Goal: Information Seeking & Learning: Learn about a topic

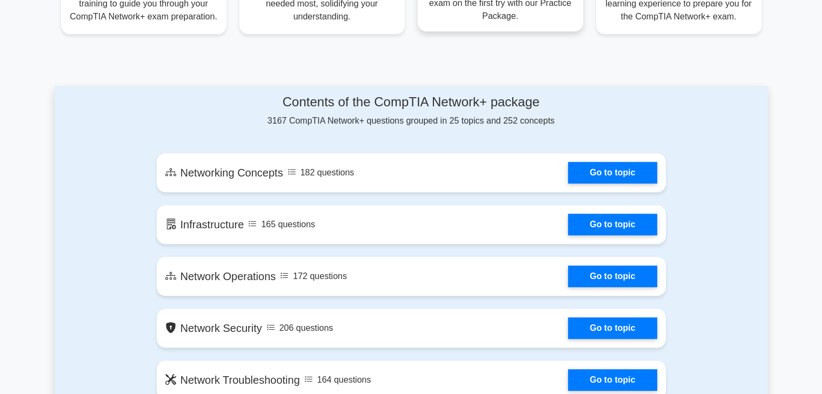
scroll to position [486, 0]
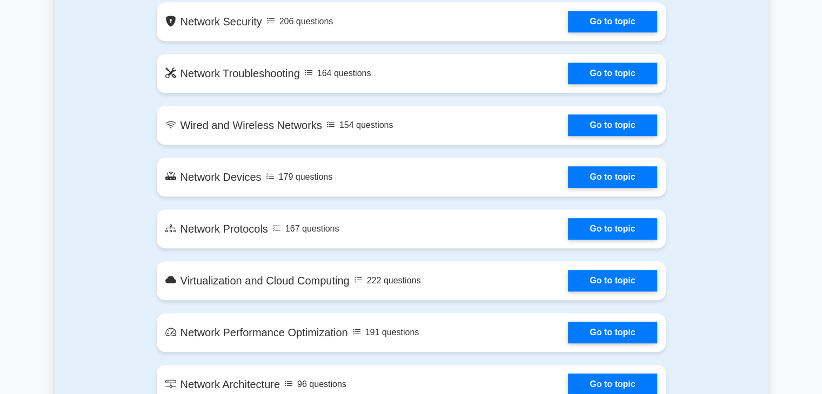
scroll to position [810, 0]
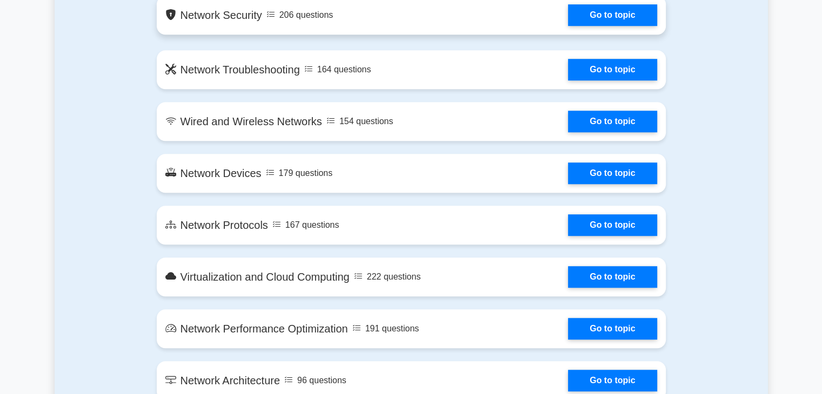
click at [165, 22] on h5 "Network Security" at bounding box center [213, 15] width 97 height 13
click at [266, 22] on div "206 questions" at bounding box center [299, 15] width 67 height 13
click at [165, 22] on h5 "Network Security" at bounding box center [213, 15] width 97 height 13
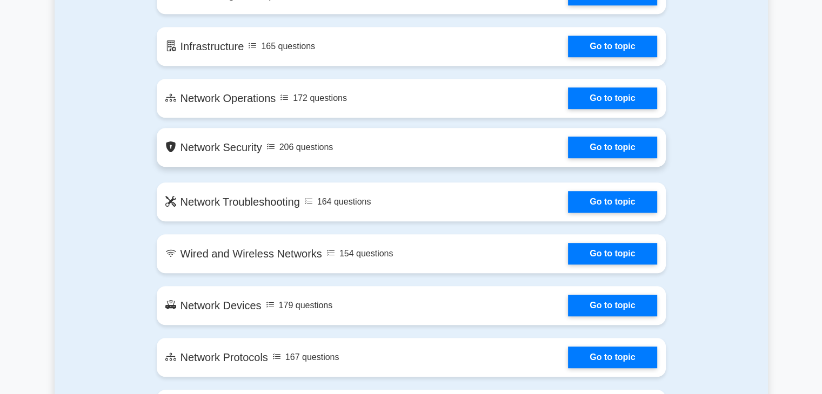
scroll to position [648, 0]
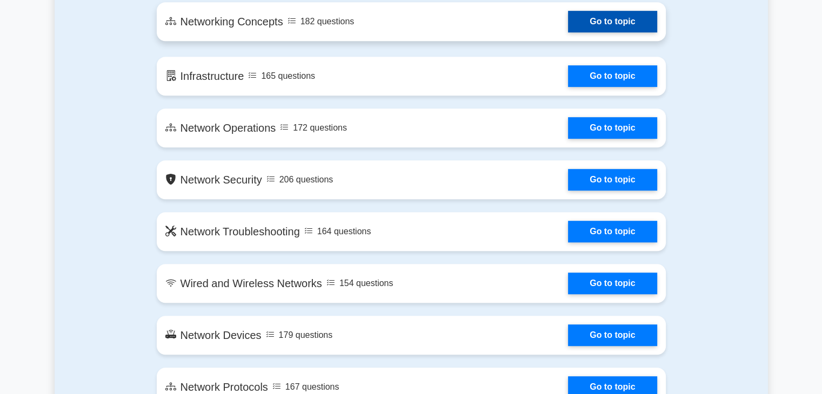
click at [656, 32] on link "Go to topic" at bounding box center [612, 22] width 89 height 22
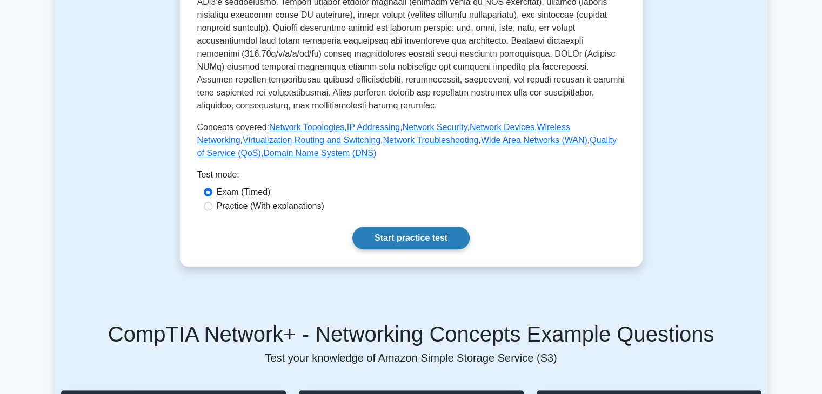
scroll to position [378, 0]
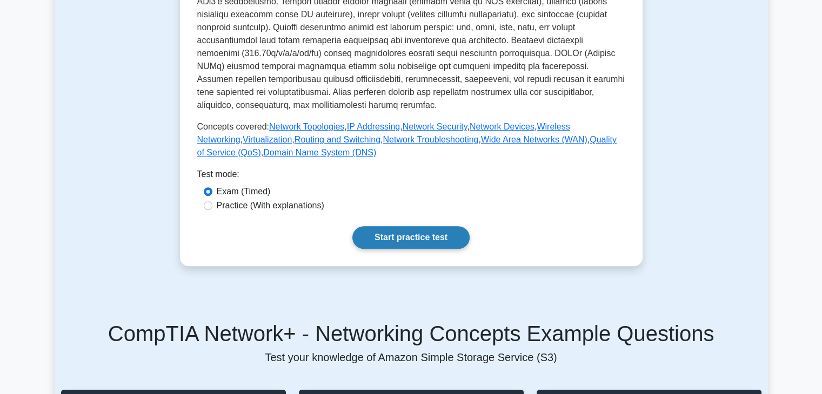
click at [387, 226] on link "Start practice test" at bounding box center [410, 237] width 117 height 23
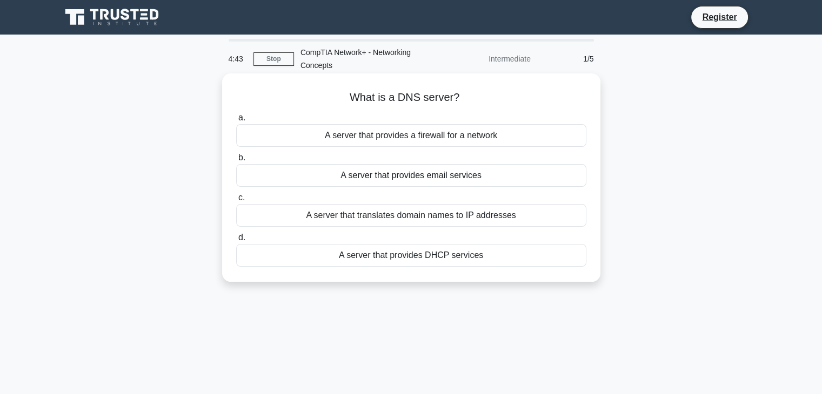
click at [356, 218] on div "A server that translates domain names to IP addresses" at bounding box center [411, 215] width 350 height 23
click at [236, 202] on input "c. A server that translates domain names to IP addresses" at bounding box center [236, 198] width 0 height 7
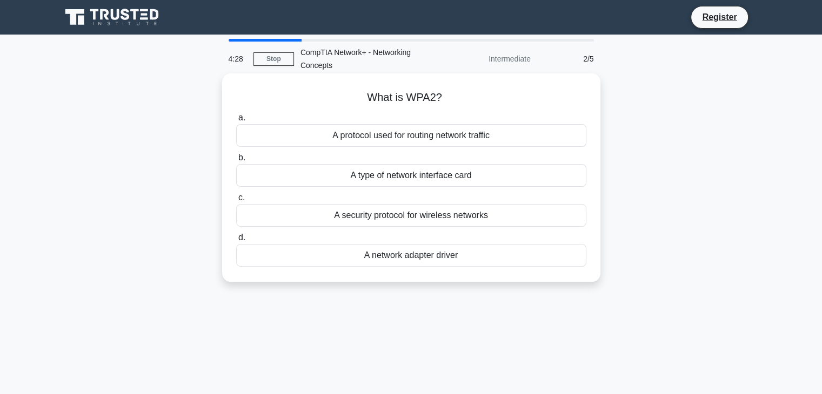
click at [385, 218] on div "A security protocol for wireless networks" at bounding box center [411, 215] width 350 height 23
click at [236, 202] on input "c. A security protocol for wireless networks" at bounding box center [236, 198] width 0 height 7
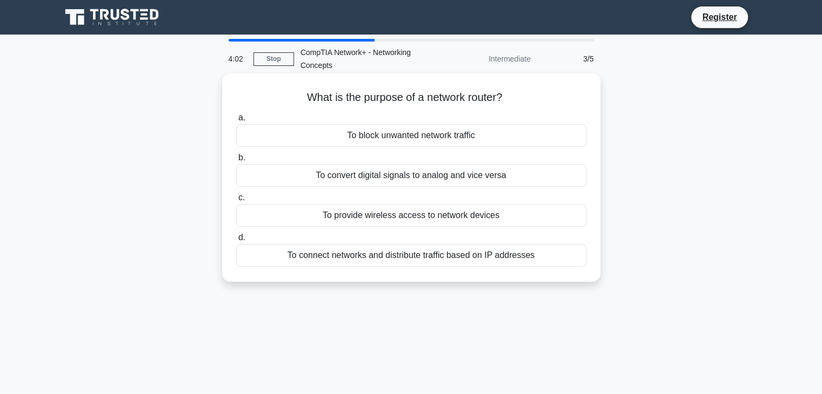
click at [454, 262] on div "To connect networks and distribute traffic based on IP addresses" at bounding box center [411, 255] width 350 height 23
click at [236, 242] on input "d. To connect networks and distribute traffic based on IP addresses" at bounding box center [236, 237] width 0 height 7
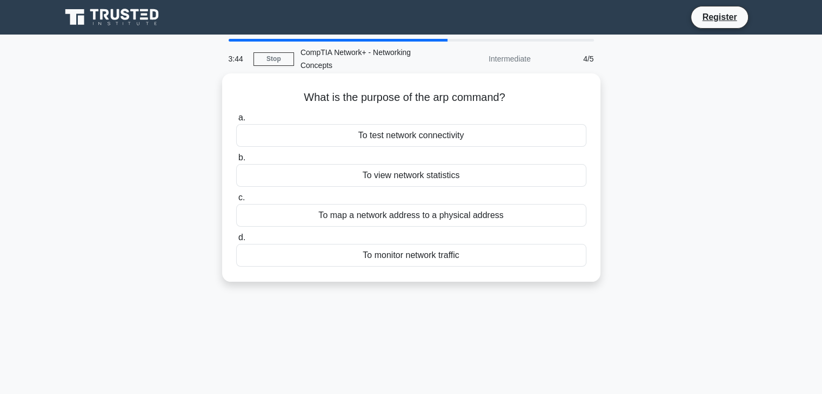
click at [441, 217] on div "To map a network address to a physical address" at bounding box center [411, 215] width 350 height 23
click at [236, 202] on input "c. To map a network address to a physical address" at bounding box center [236, 198] width 0 height 7
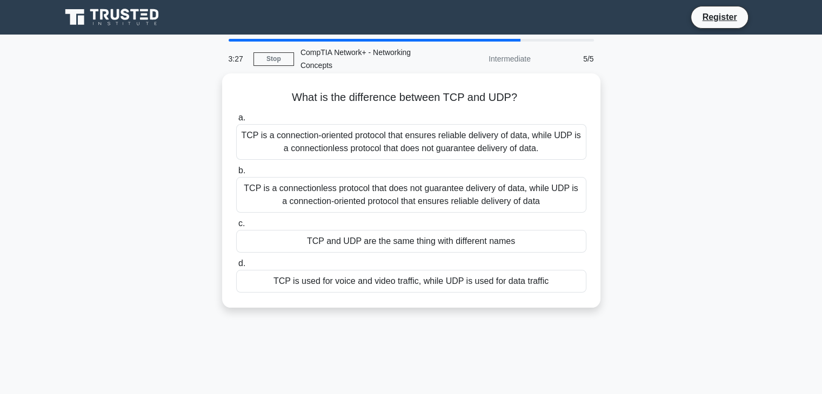
click at [440, 142] on div "TCP is a connection-oriented protocol that ensures reliable delivery of data, w…" at bounding box center [411, 142] width 350 height 36
click at [236, 122] on input "a. TCP is a connection-oriented protocol that ensures reliable delivery of data…" at bounding box center [236, 118] width 0 height 7
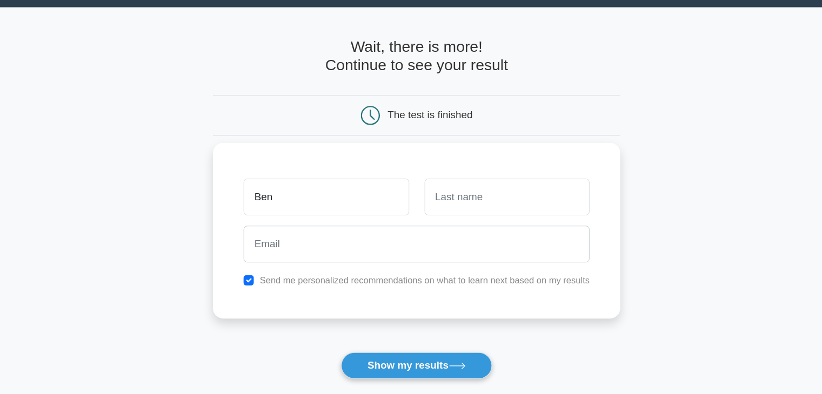
type input "Ben"
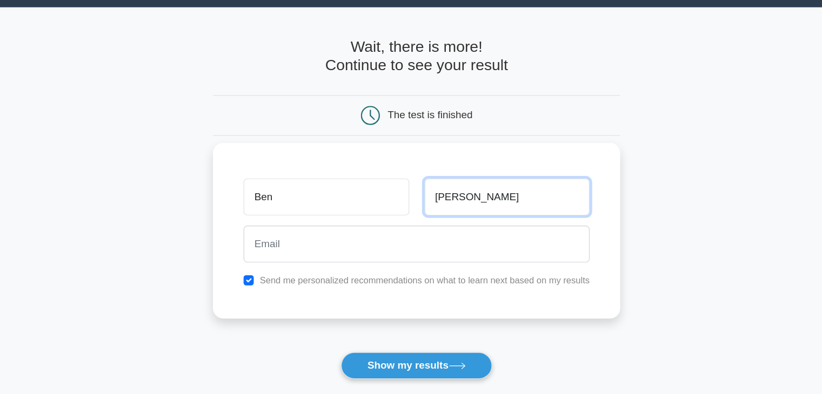
type input "[PERSON_NAME]"
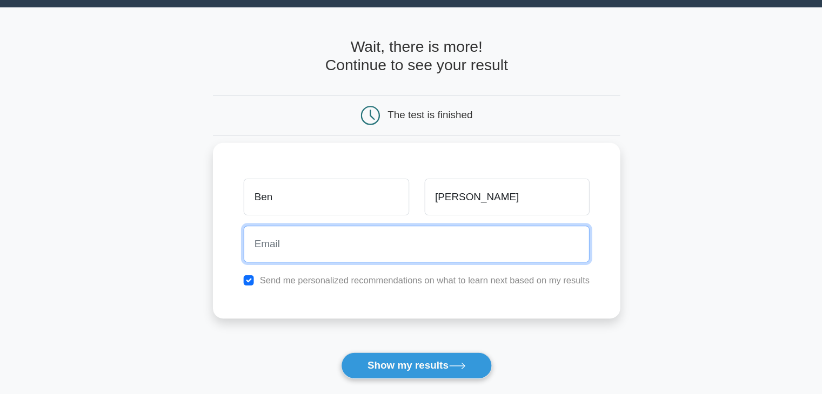
click at [315, 237] on input "email" at bounding box center [410, 235] width 293 height 31
type input "[PERSON_NAME][EMAIL_ADDRESS][PERSON_NAME][DOMAIN_NAME]"
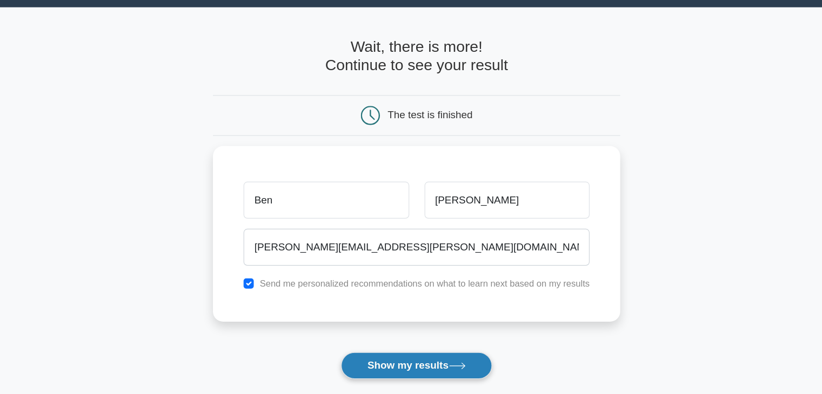
click at [412, 343] on button "Show my results" at bounding box center [411, 338] width 128 height 23
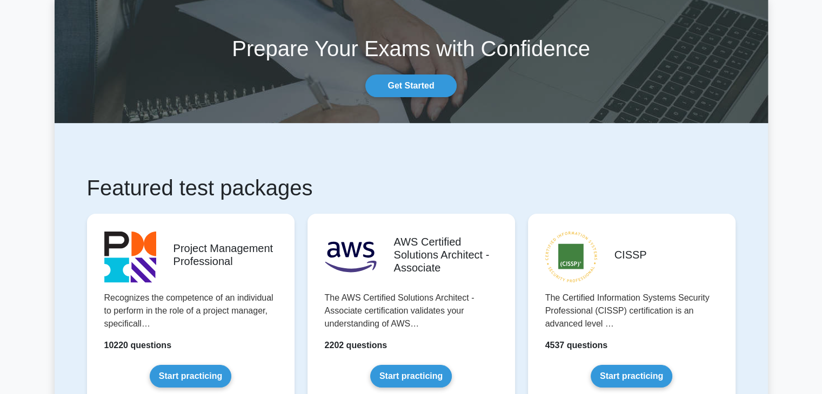
scroll to position [108, 0]
